Goal: Information Seeking & Learning: Find specific fact

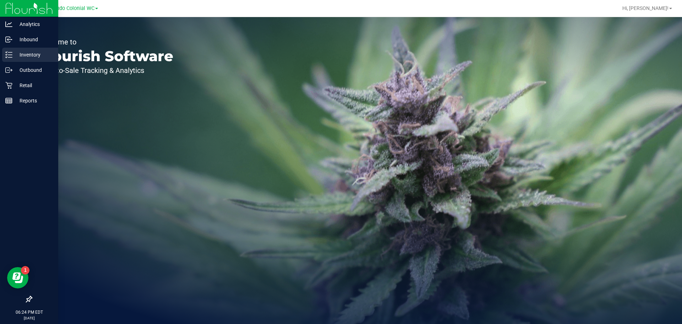
click at [28, 57] on p "Inventory" at bounding box center [33, 54] width 43 height 9
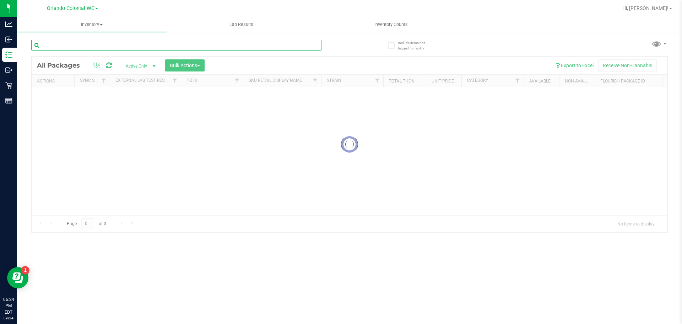
click at [82, 45] on input "text" at bounding box center [176, 45] width 290 height 11
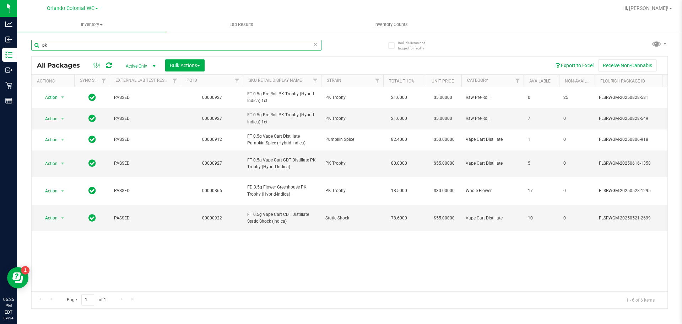
type input "pk"
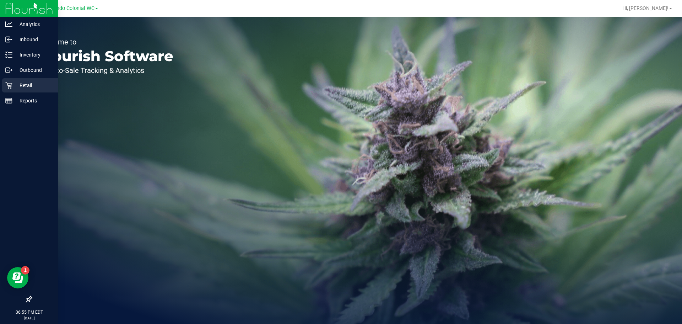
click at [13, 89] on p "Retail" at bounding box center [33, 85] width 43 height 9
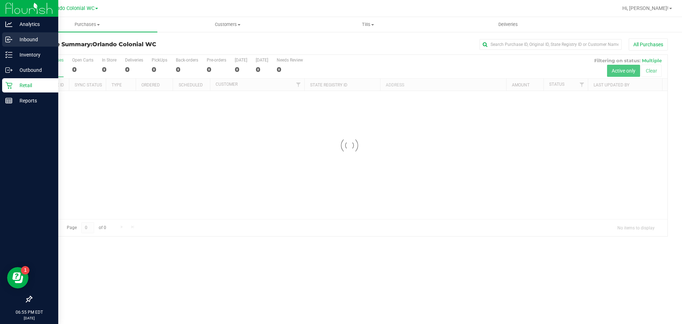
click at [30, 38] on p "Inbound" at bounding box center [33, 39] width 43 height 9
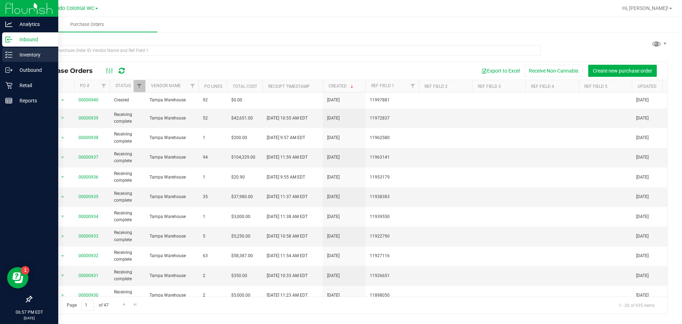
click at [10, 55] on line at bounding box center [10, 55] width 4 height 0
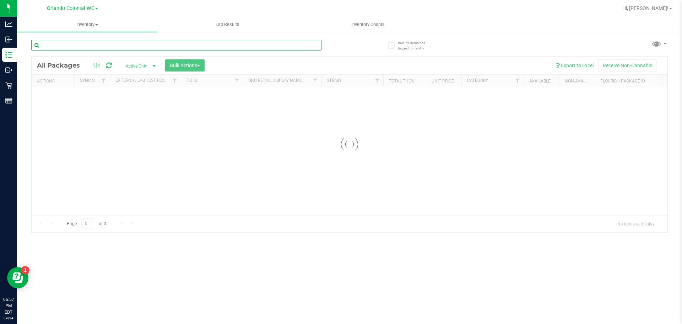
click at [80, 45] on input "text" at bounding box center [176, 45] width 290 height 11
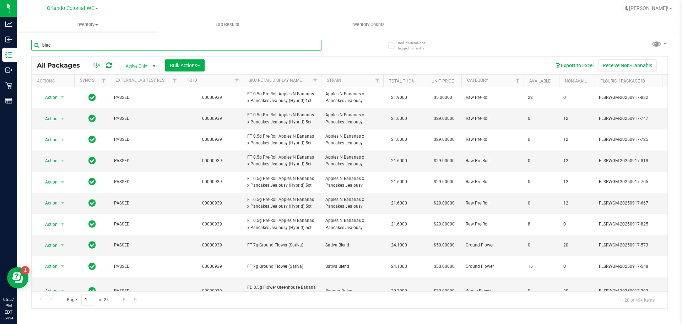
type input "black"
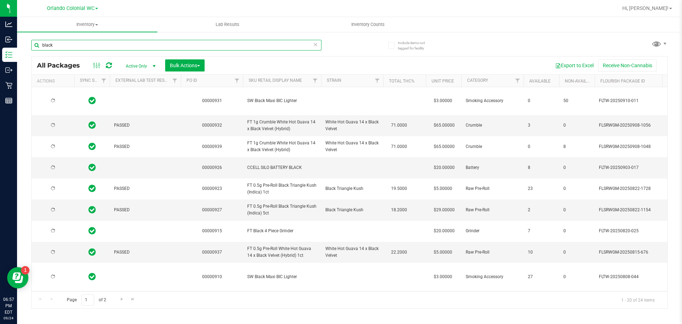
type input "[DATE]"
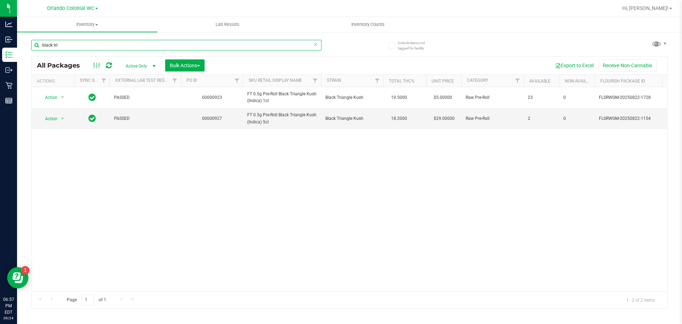
type input "black tri"
